Goal: Use online tool/utility: Utilize a website feature to perform a specific function

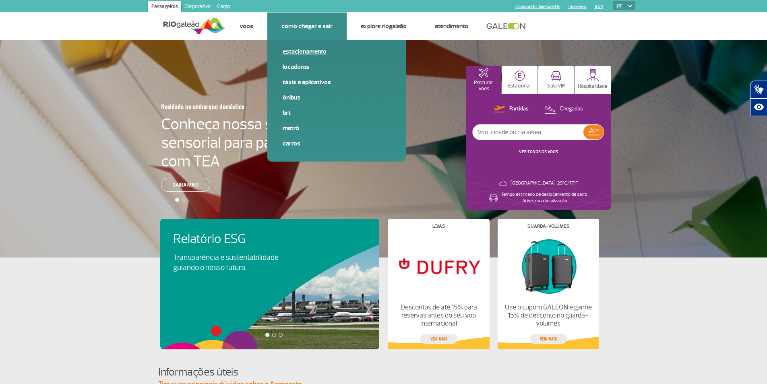
click at [304, 52] on link "Estacionamento" at bounding box center [337, 51] width 108 height 9
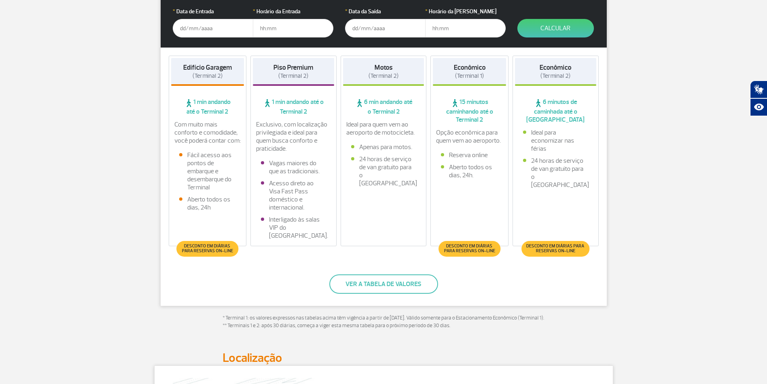
scroll to position [161, 0]
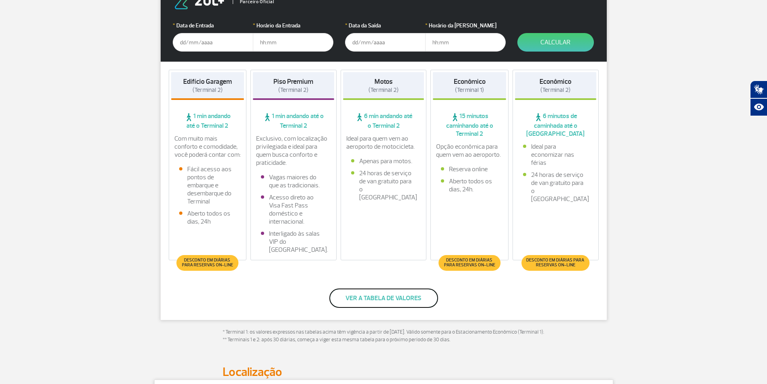
click at [378, 299] on button "Ver a tabela de valores" at bounding box center [383, 297] width 109 height 19
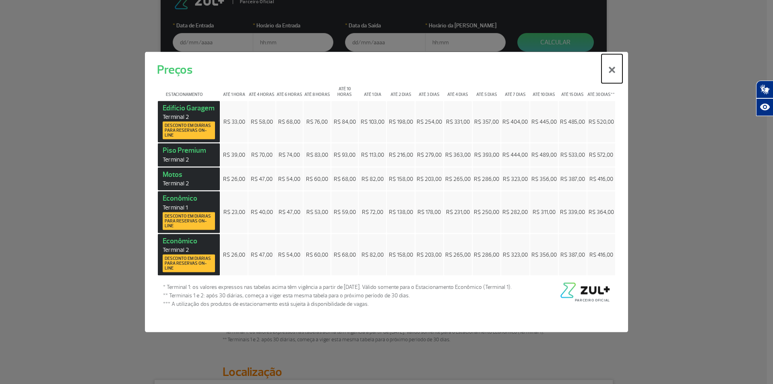
click at [612, 66] on button "×" at bounding box center [611, 68] width 21 height 29
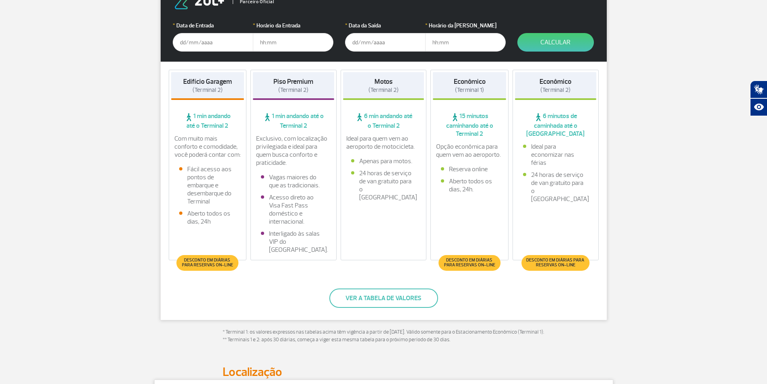
click at [192, 47] on input "text" at bounding box center [213, 42] width 81 height 19
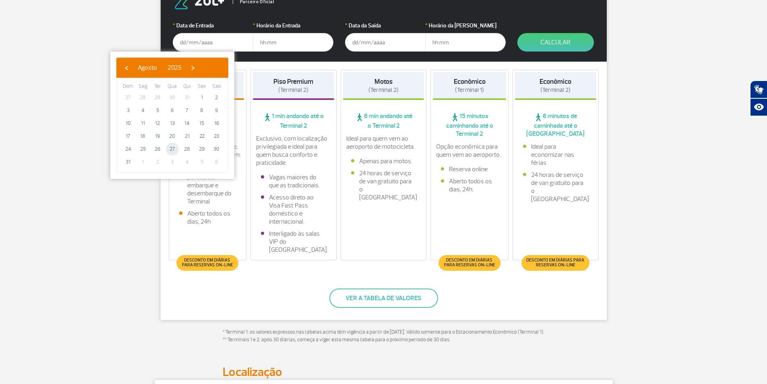
click at [171, 147] on span "27" at bounding box center [172, 149] width 13 height 13
type input "[DATE]"
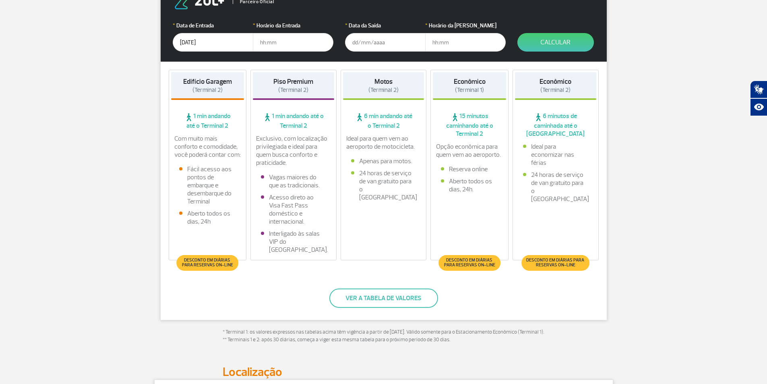
click at [294, 43] on input "text" at bounding box center [293, 42] width 81 height 19
click at [282, 38] on input "text" at bounding box center [293, 42] width 81 height 19
type input "09:30"
click at [377, 42] on input "text" at bounding box center [385, 42] width 81 height 19
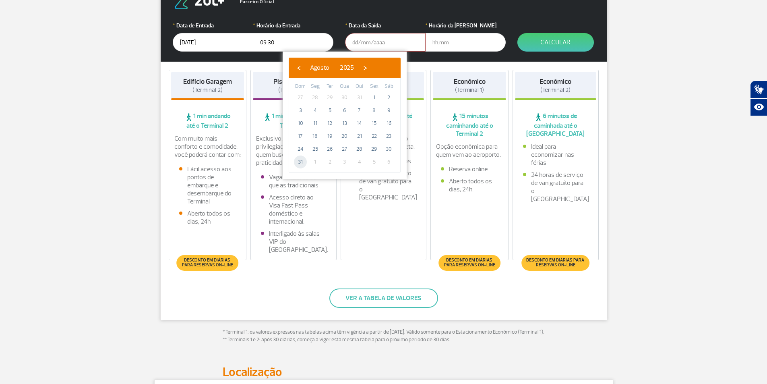
click at [303, 165] on span "31" at bounding box center [300, 161] width 13 height 13
type input "[DATE]"
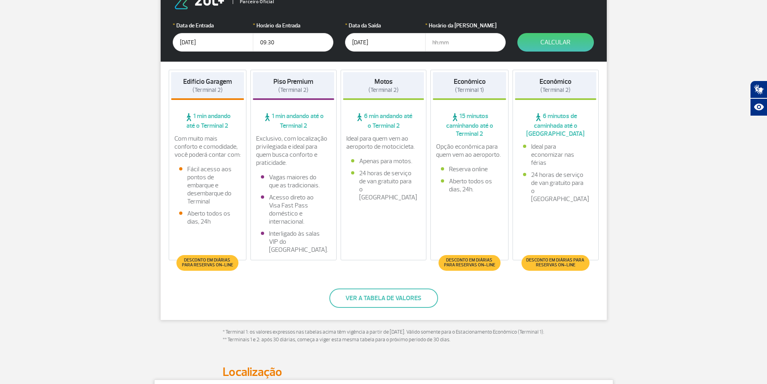
click at [487, 41] on input "text" at bounding box center [465, 42] width 81 height 19
click at [442, 48] on input "text" at bounding box center [465, 42] width 81 height 19
type input "18:30"
click at [565, 37] on button "Calcular" at bounding box center [555, 42] width 76 height 19
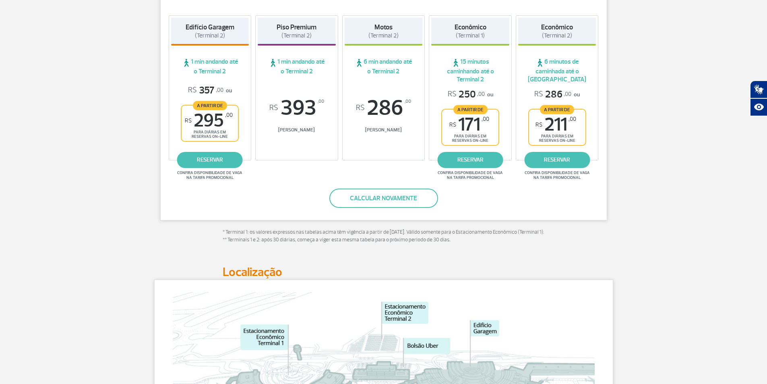
scroll to position [83, 0]
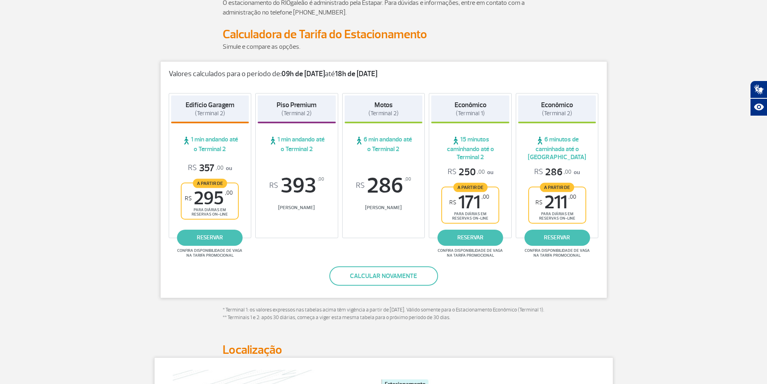
click at [294, 209] on span "[PERSON_NAME]" at bounding box center [297, 207] width 78 height 6
